Goal: Find contact information: Find contact information

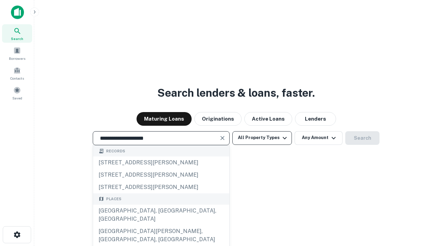
click at [161, 225] on div "Santa Monica, CA, USA" at bounding box center [161, 215] width 136 height 21
type input "**********"
click at [262, 138] on button "All Property Types" at bounding box center [262, 138] width 60 height 14
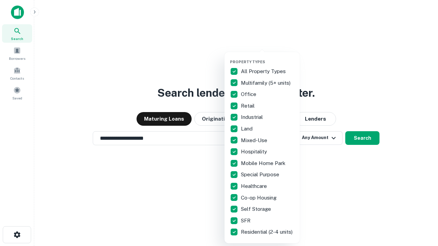
click at [267, 57] on button "button" at bounding box center [267, 57] width 75 height 0
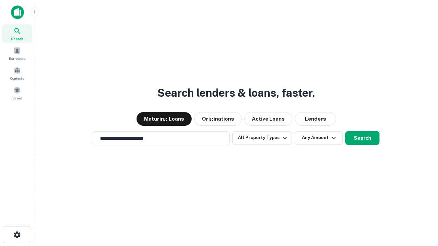
scroll to position [11, 0]
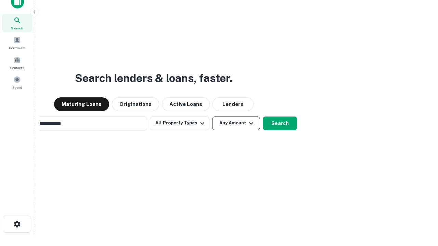
click at [212, 117] on button "Any Amount" at bounding box center [236, 124] width 48 height 14
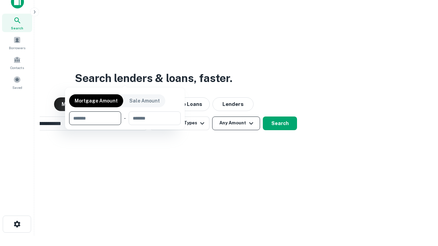
scroll to position [49, 194]
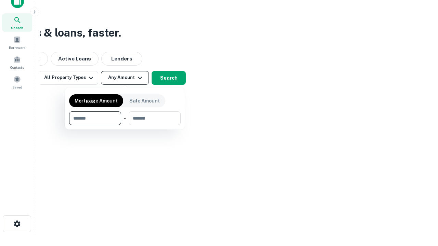
type input "*******"
click at [125, 125] on button "button" at bounding box center [124, 125] width 111 height 0
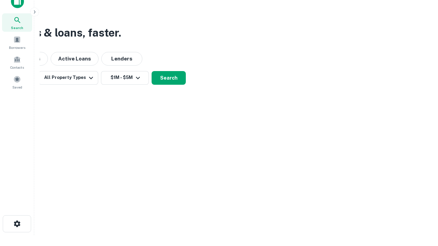
scroll to position [4, 126]
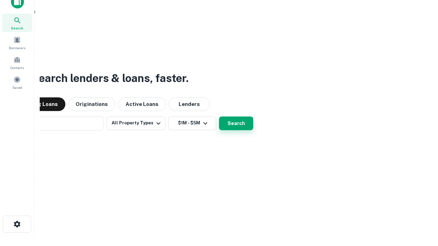
click at [219, 117] on button "Search" at bounding box center [236, 124] width 34 height 14
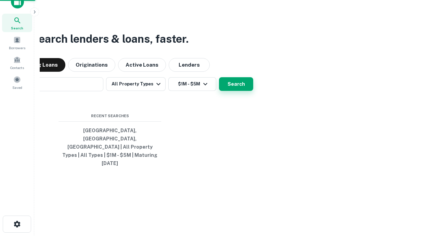
scroll to position [18, 194]
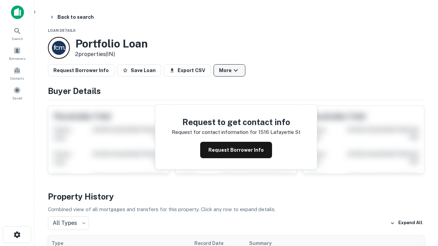
click at [229, 70] on button "More" at bounding box center [229, 70] width 32 height 12
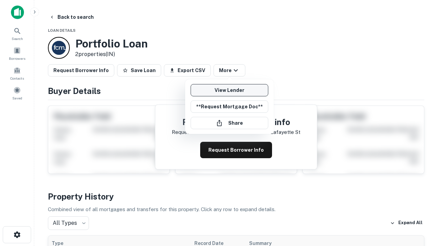
click at [229, 90] on link "View Lender" at bounding box center [229, 90] width 78 height 12
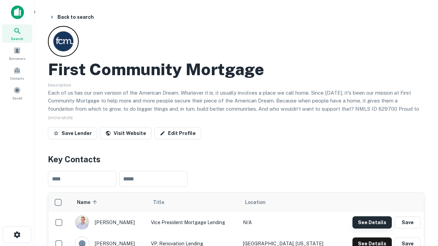
click at [372, 222] on button "See Details" at bounding box center [371, 222] width 39 height 12
click at [17, 235] on icon "button" at bounding box center [17, 235] width 8 height 8
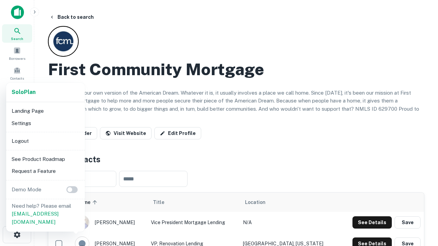
click at [45, 141] on li "Logout" at bounding box center [45, 141] width 73 height 12
